Goal: Transaction & Acquisition: Obtain resource

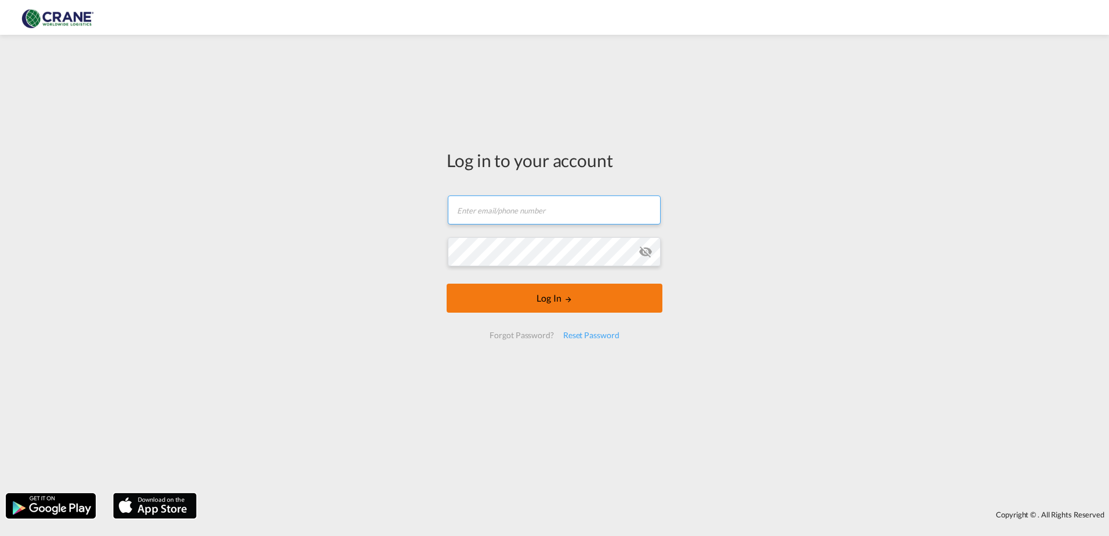
type input "[PERSON_NAME][EMAIL_ADDRESS][DOMAIN_NAME]"
click at [535, 299] on button "Log In" at bounding box center [555, 298] width 216 height 29
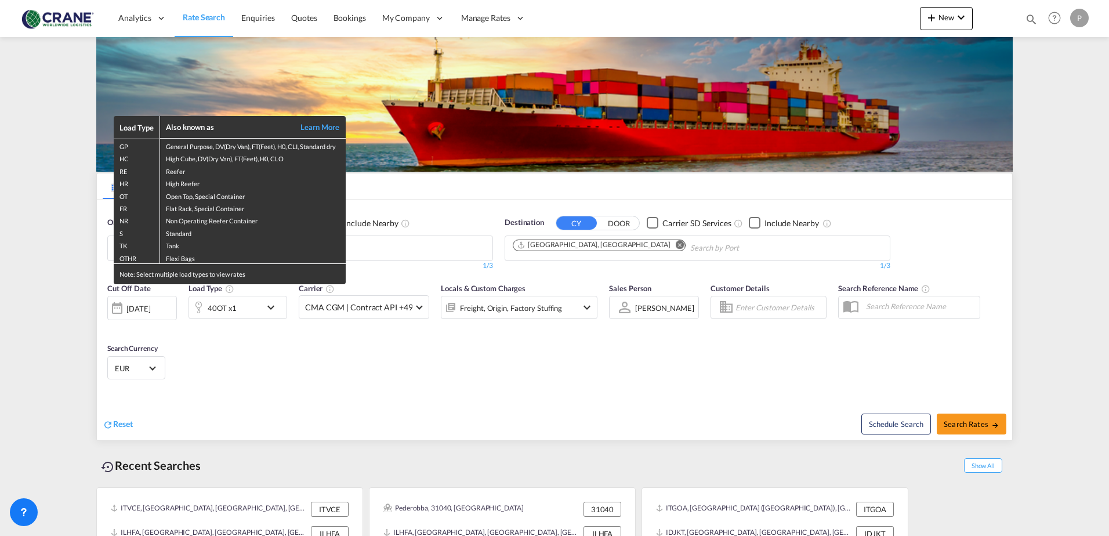
click at [240, 315] on div "Load Type Also known as Learn More GP General Purpose, DV(Dry Van), FT(Feet), H…" at bounding box center [554, 268] width 1109 height 536
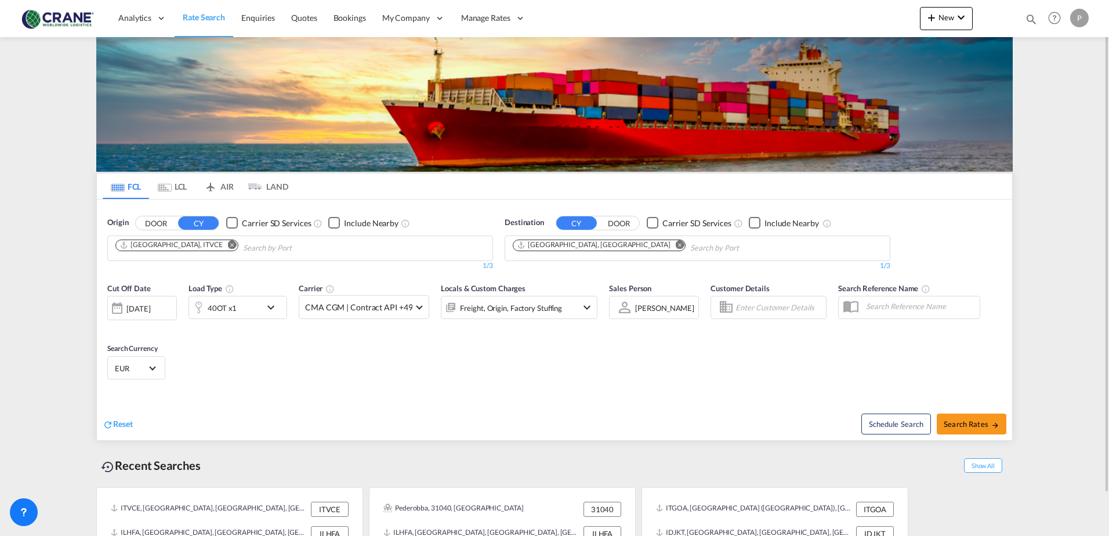
click at [238, 310] on div "40OT x1" at bounding box center [225, 307] width 72 height 23
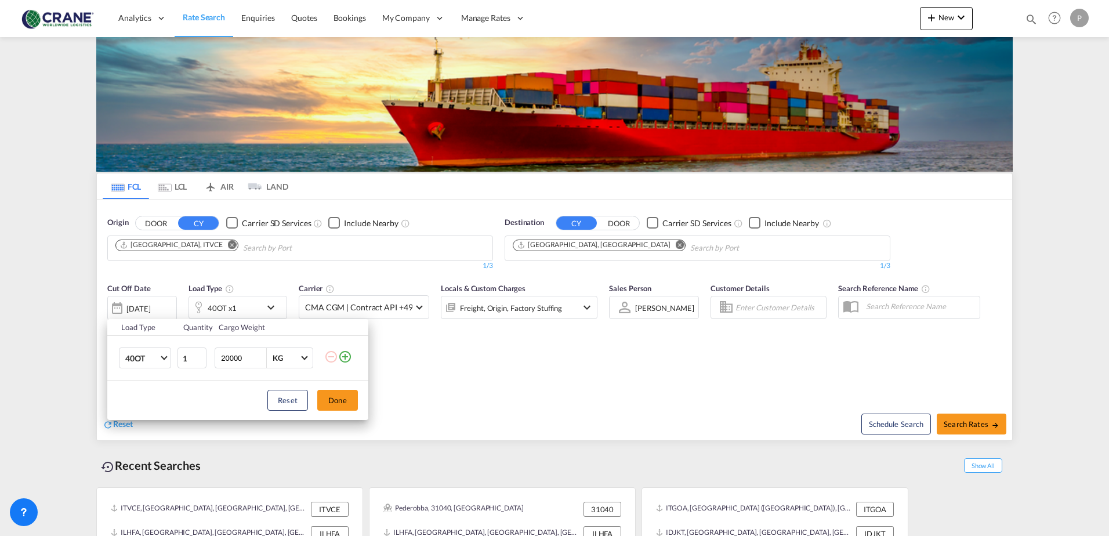
click at [115, 425] on div "Load Type Quantity Cargo Weight 40OT 20GP 40GP 40HC 45HC 20RE 40RE 40HR 20OT 40…" at bounding box center [554, 268] width 1109 height 536
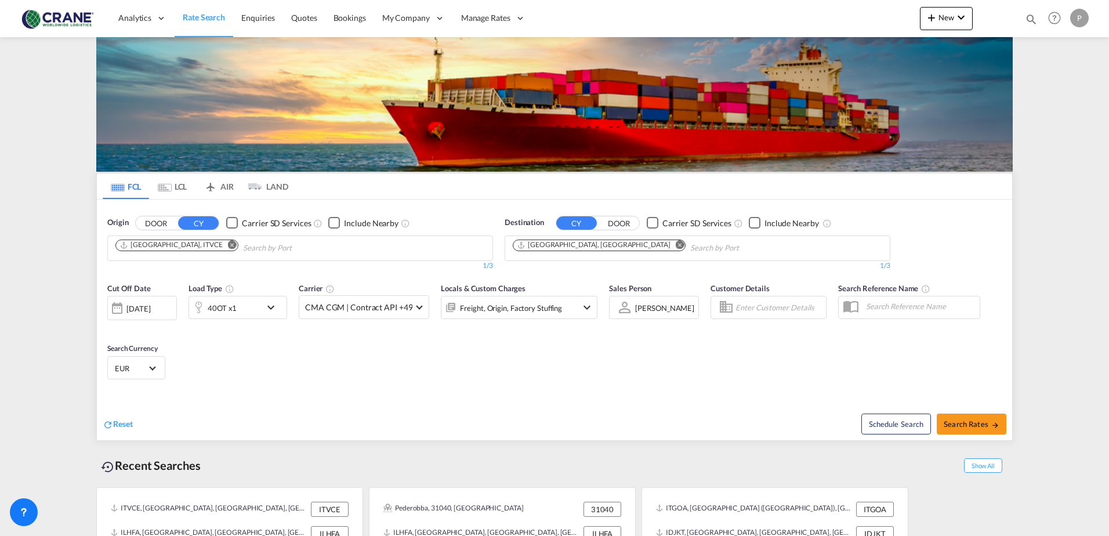
click at [115, 425] on span "Reset" at bounding box center [123, 424] width 20 height 10
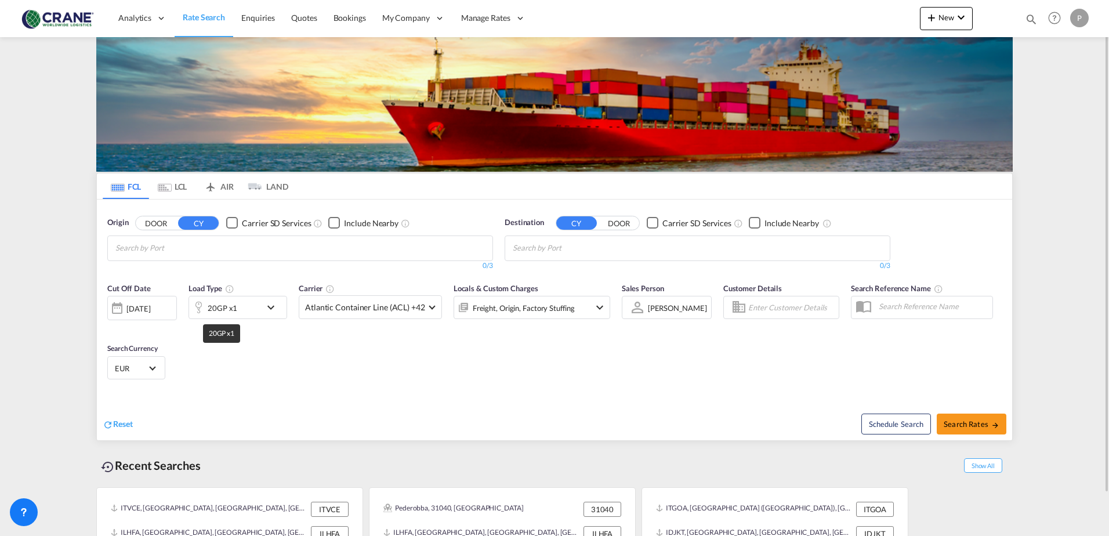
click at [230, 312] on div "20GP x1" at bounding box center [223, 308] width 30 height 16
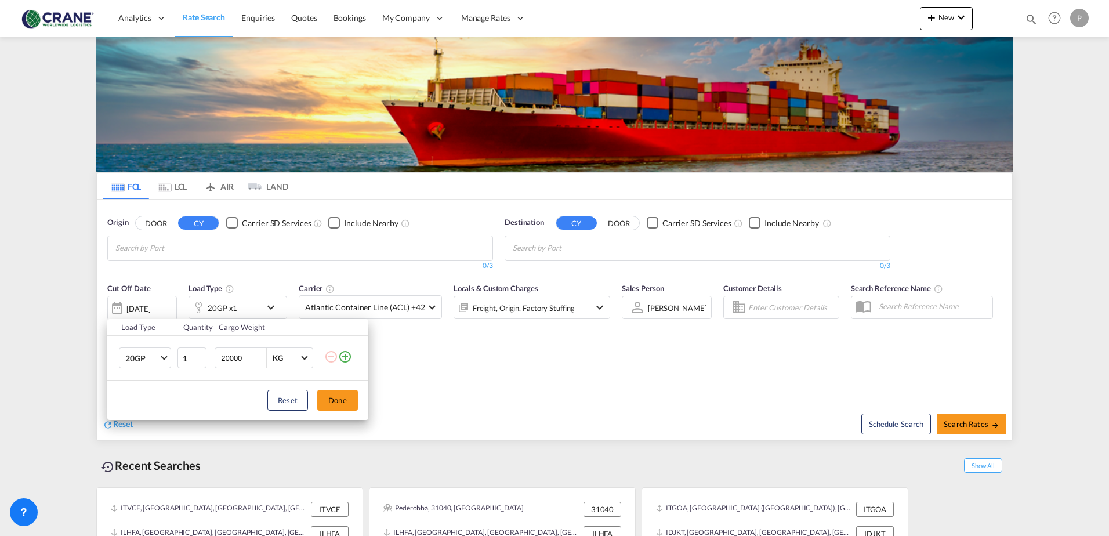
click at [342, 356] on md-icon "icon-plus-circle-outline" at bounding box center [345, 357] width 14 height 14
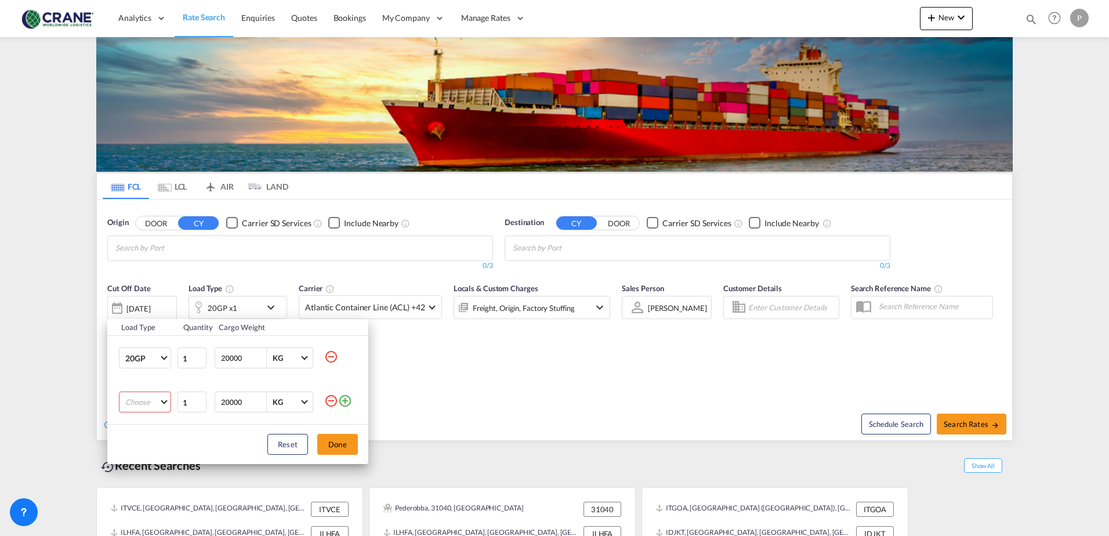
click at [144, 402] on md-select "Choose 20GP 40GP 40HC 45HC 20RE 40RE 40HR 20OT 40OT 20FR 40FR 40NR 20NR 45S 20T…" at bounding box center [145, 402] width 52 height 21
click at [144, 420] on md-option "40GP" at bounding box center [155, 424] width 79 height 28
click at [352, 443] on button "Done" at bounding box center [337, 444] width 41 height 21
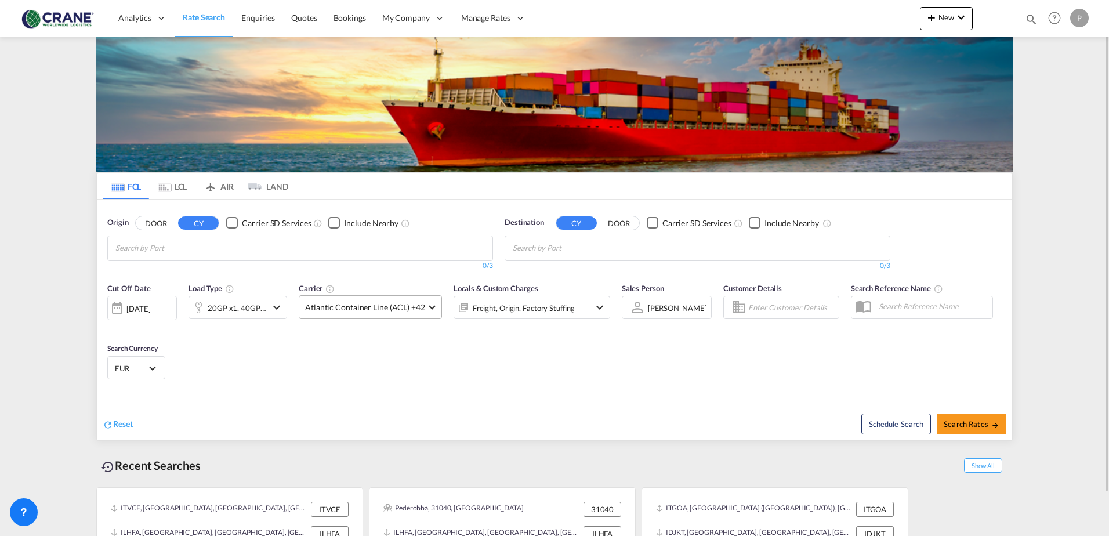
click at [406, 312] on span "Atlantic Container Line (ACL) +42" at bounding box center [365, 308] width 120 height 12
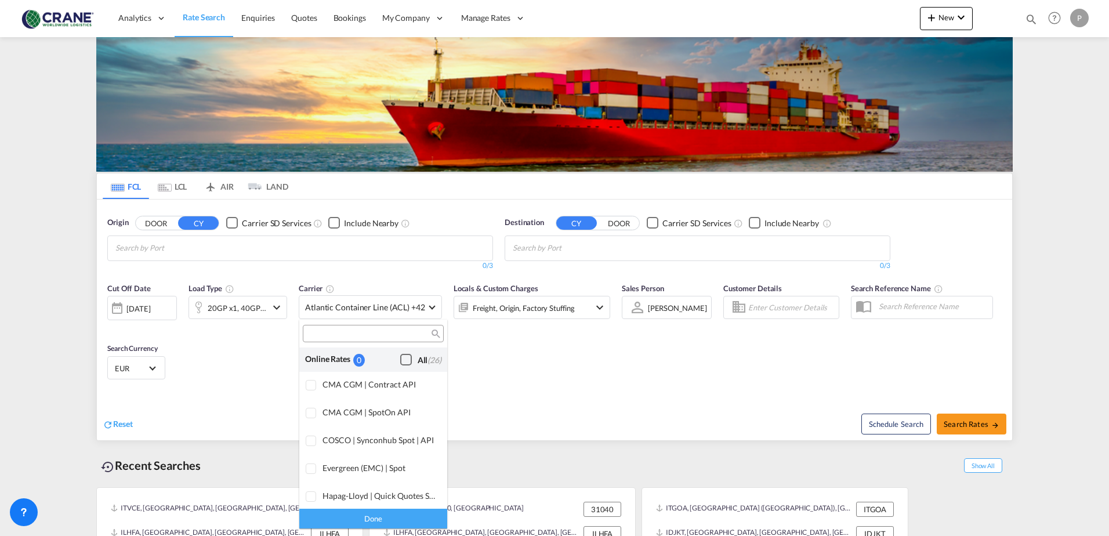
click at [400, 359] on div "Checkbox No Ink" at bounding box center [406, 360] width 12 height 12
click at [981, 423] on md-backdrop at bounding box center [554, 268] width 1109 height 536
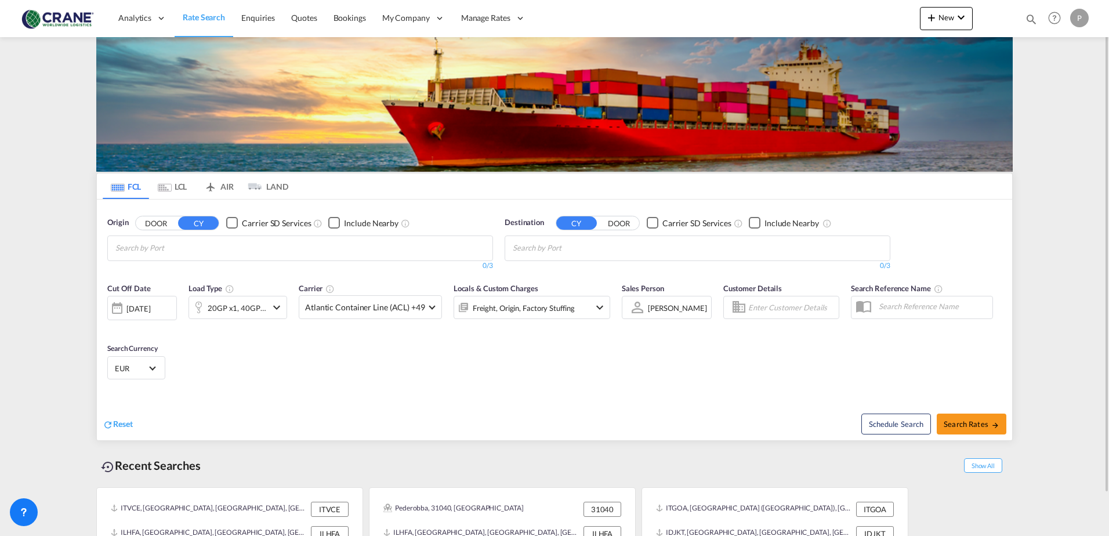
click at [127, 247] on input "Chips input." at bounding box center [170, 248] width 110 height 19
type input "la spezia"
click at [151, 269] on div "La Spezia [GEOGRAPHIC_DATA] ITSPE" at bounding box center [205, 275] width 220 height 35
drag, startPoint x: 539, startPoint y: 243, endPoint x: 562, endPoint y: 254, distance: 25.7
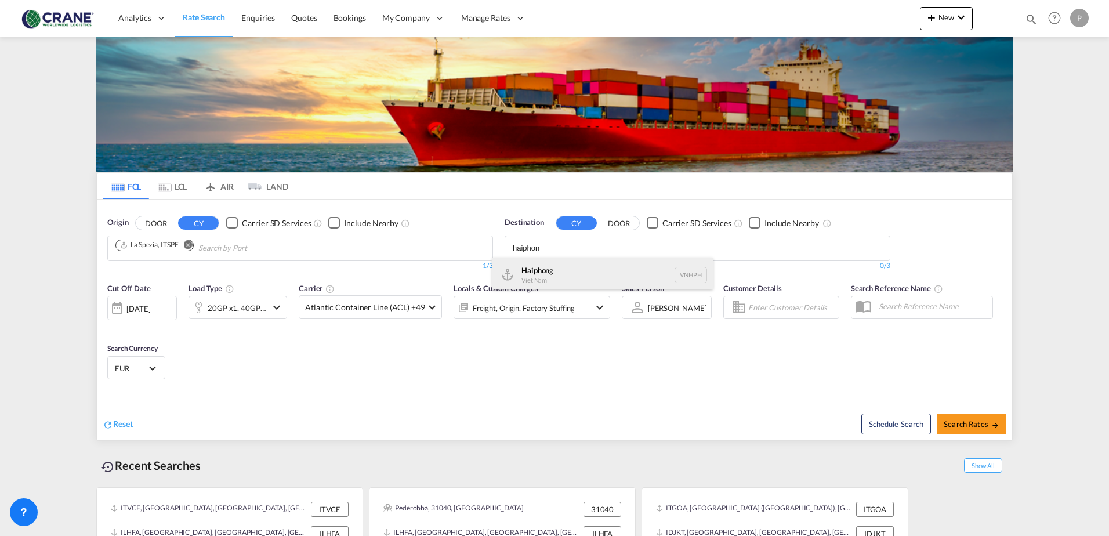
type input "haiphon"
click at [565, 272] on div "Haiphon g Viet Nam VNHPH" at bounding box center [603, 275] width 220 height 35
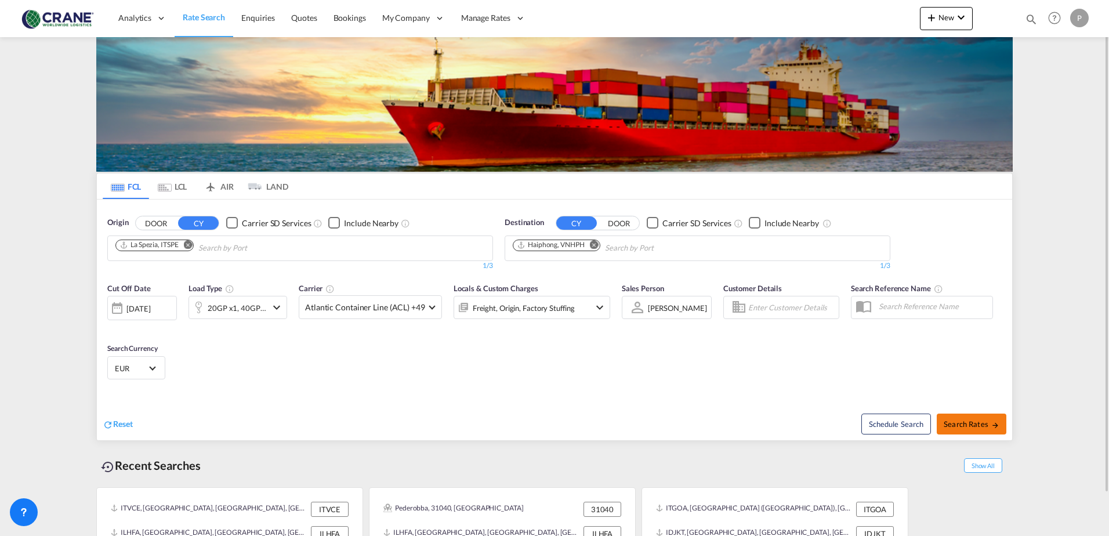
click at [961, 421] on span "Search Rates" at bounding box center [972, 424] width 56 height 9
type input "ITSPE to VNHPH / [DATE]"
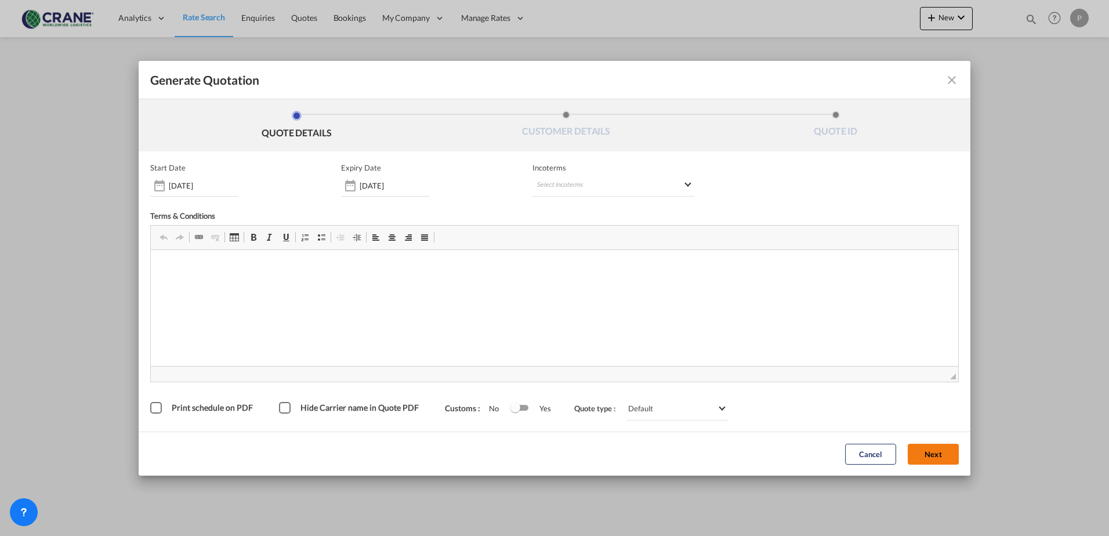
click at [929, 455] on button "Next" at bounding box center [933, 454] width 51 height 21
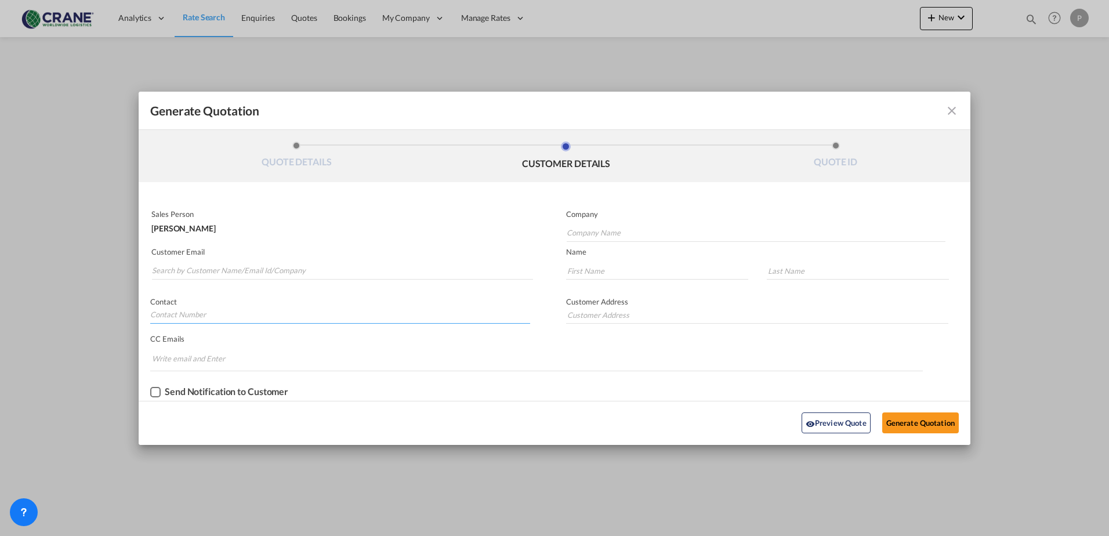
click at [185, 317] on input "Generate QuotationQUOTE ..." at bounding box center [340, 314] width 380 height 17
type input "342776862"
type input "[PERSON_NAME]"
type input "Camalich"
type input "[STREET_ADDRESS] - scala b sesto piano"
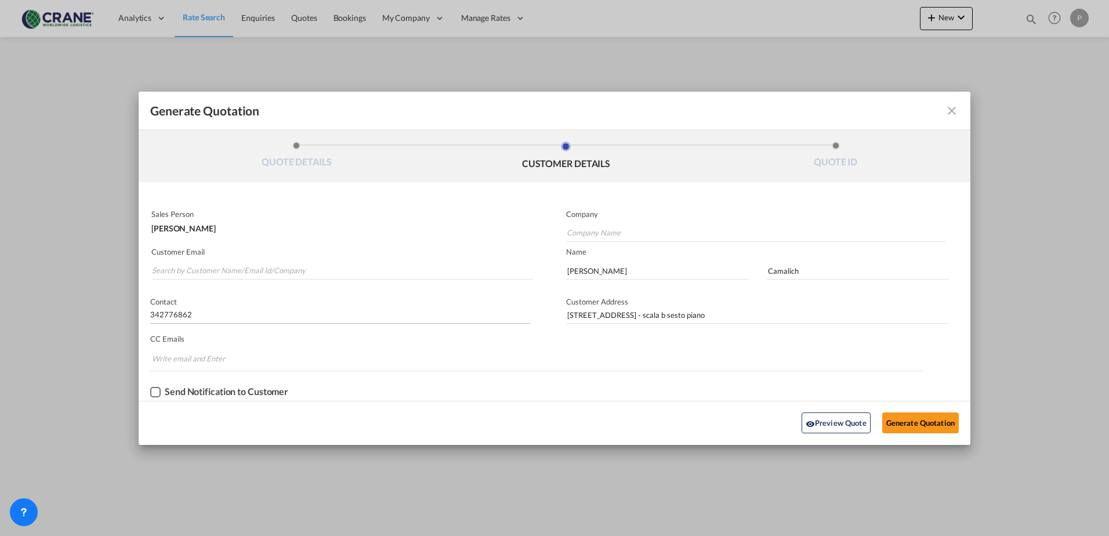
type input "[PERSON_NAME][EMAIL_ADDRESS][DOMAIN_NAME]"
click at [909, 415] on button "Generate Quotation" at bounding box center [921, 423] width 77 height 21
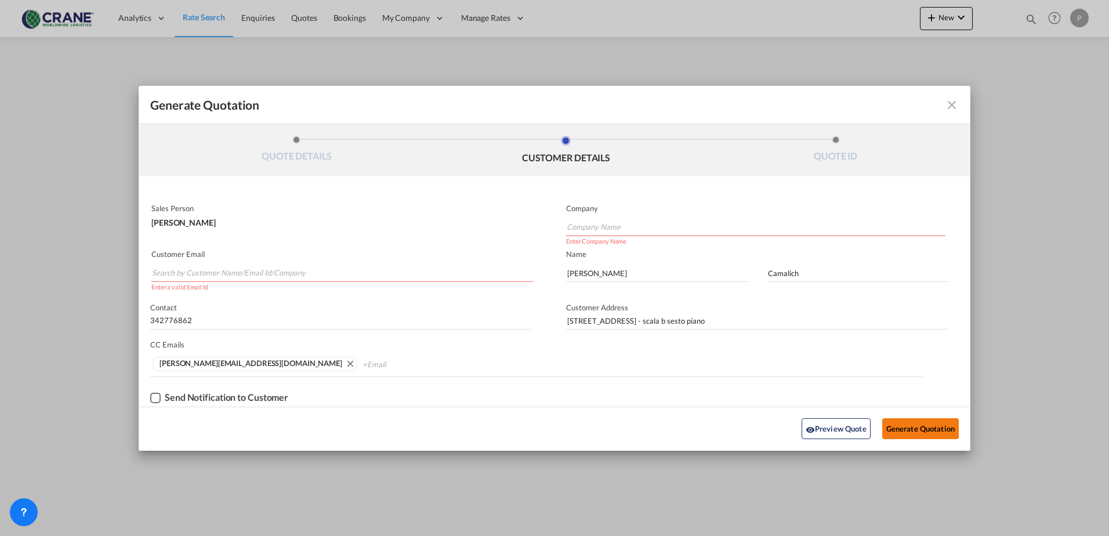
click at [908, 424] on button "Generate Quotation" at bounding box center [921, 428] width 77 height 21
click at [207, 273] on input "Search by Customer Name/Email Id/Company" at bounding box center [342, 273] width 381 height 17
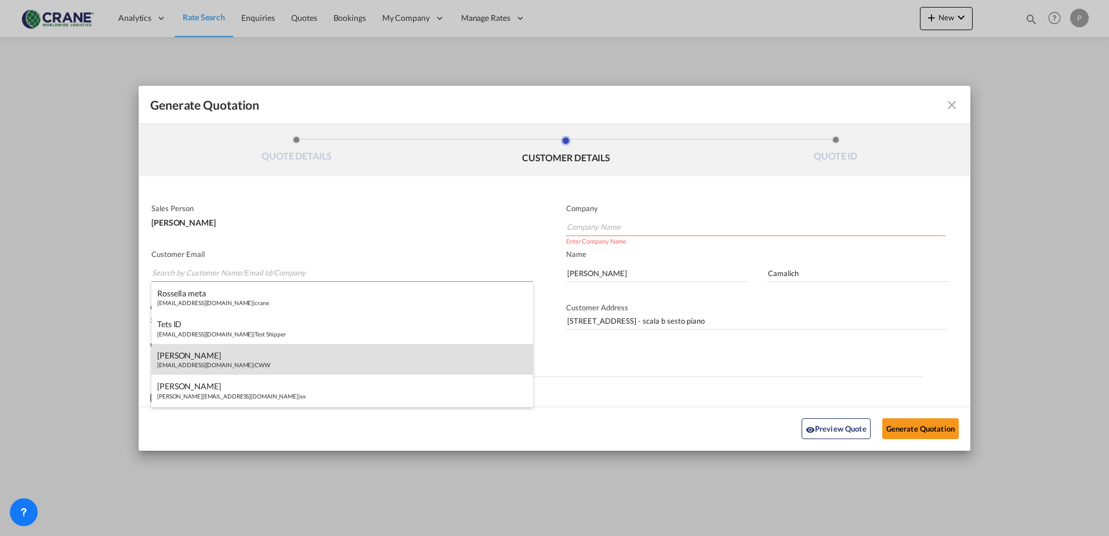
click at [219, 362] on div "[PERSON_NAME] [EMAIL_ADDRESS][DOMAIN_NAME] | CWW" at bounding box center [342, 359] width 382 height 31
type input "CWW"
type input "[EMAIL_ADDRESS][DOMAIN_NAME]"
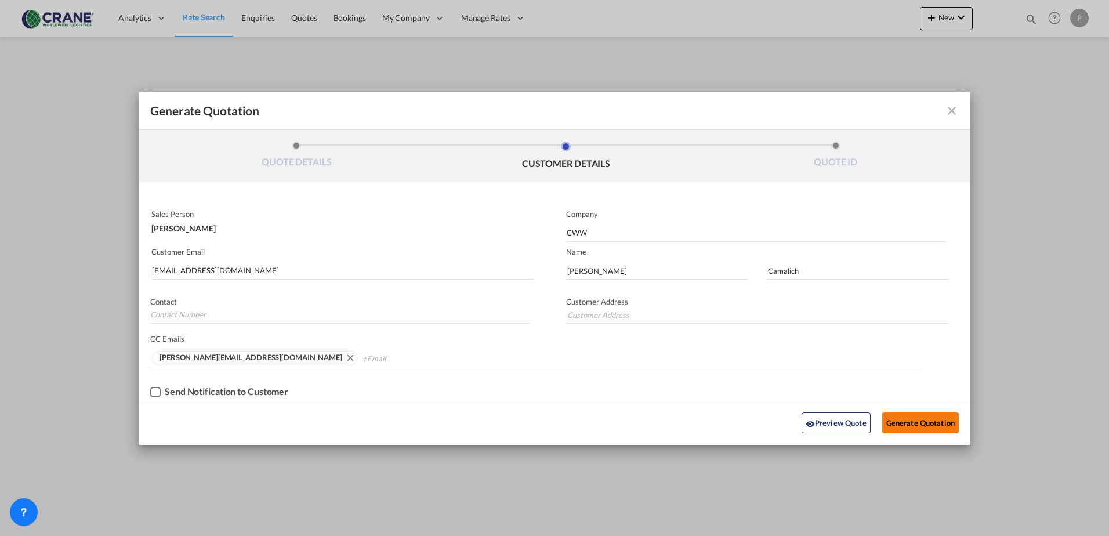
click at [906, 425] on button "Generate Quotation" at bounding box center [921, 423] width 77 height 21
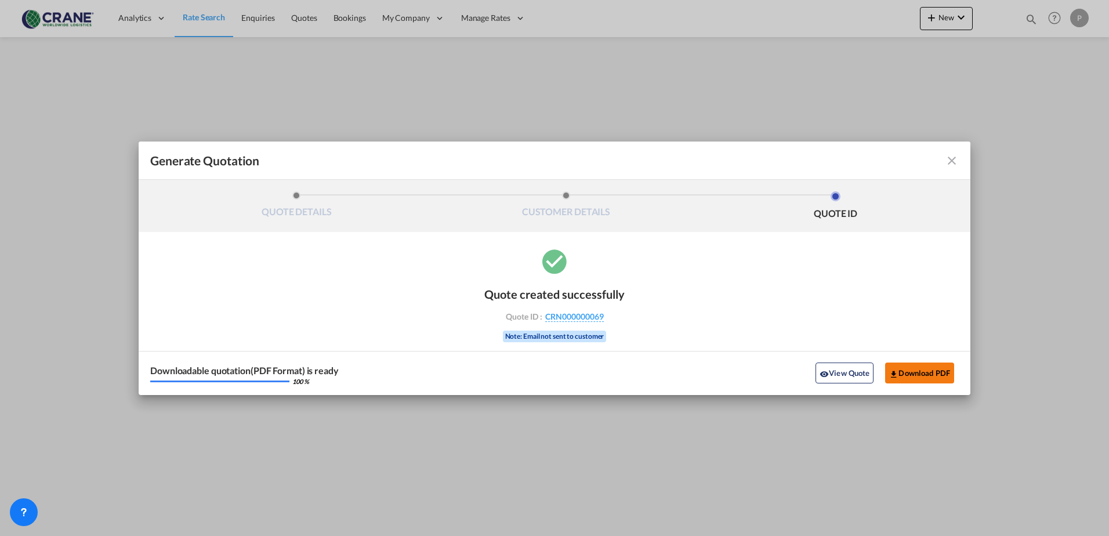
click at [918, 372] on button "Download PDF" at bounding box center [919, 373] width 69 height 21
